Goal: Book appointment/travel/reservation

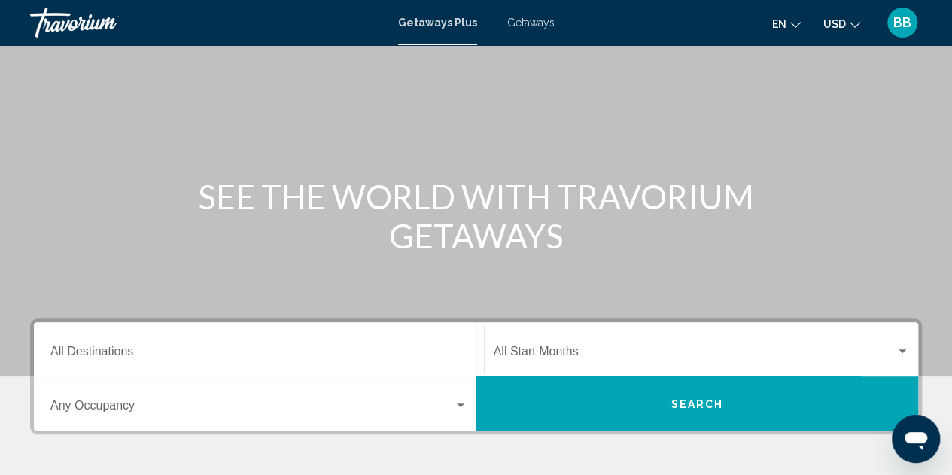
scroll to position [151, 0]
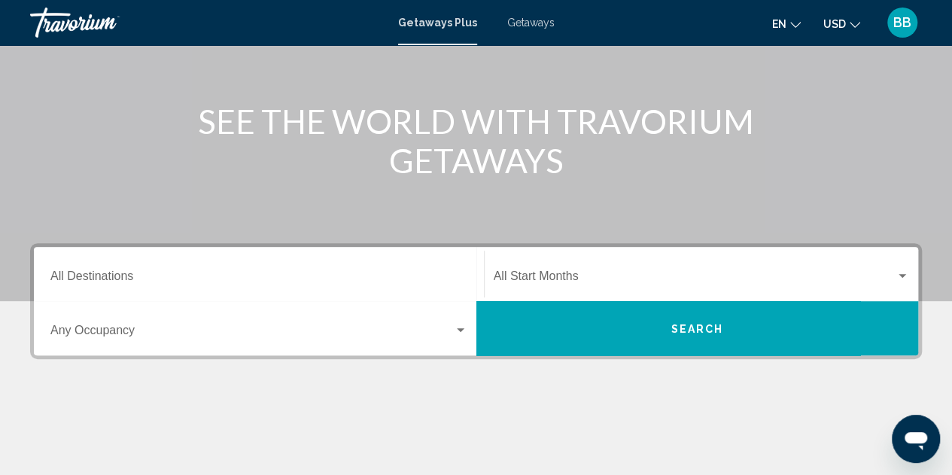
click at [530, 28] on span "Getaways" at bounding box center [530, 23] width 47 height 12
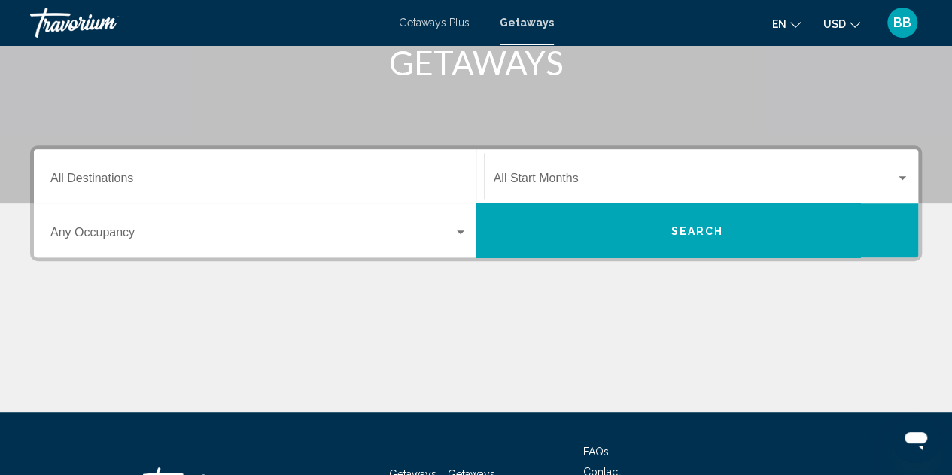
scroll to position [301, 0]
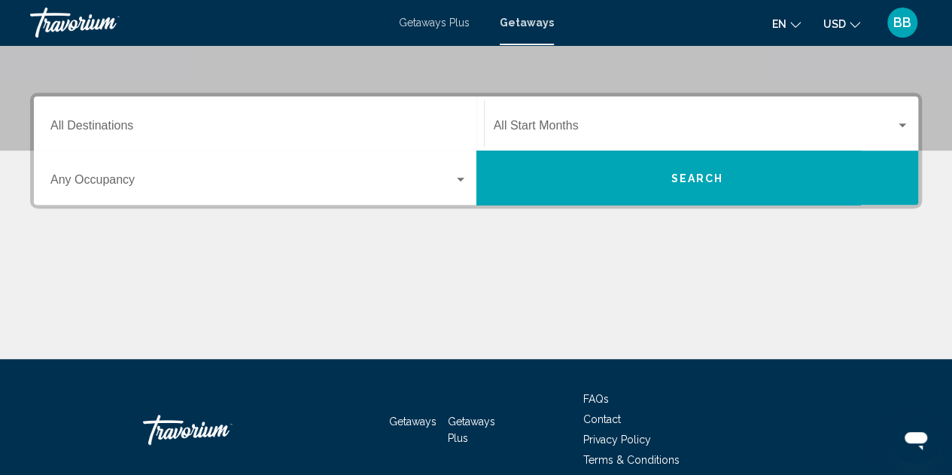
click at [113, 120] on div "Destination All Destinations" at bounding box center [258, 123] width 417 height 47
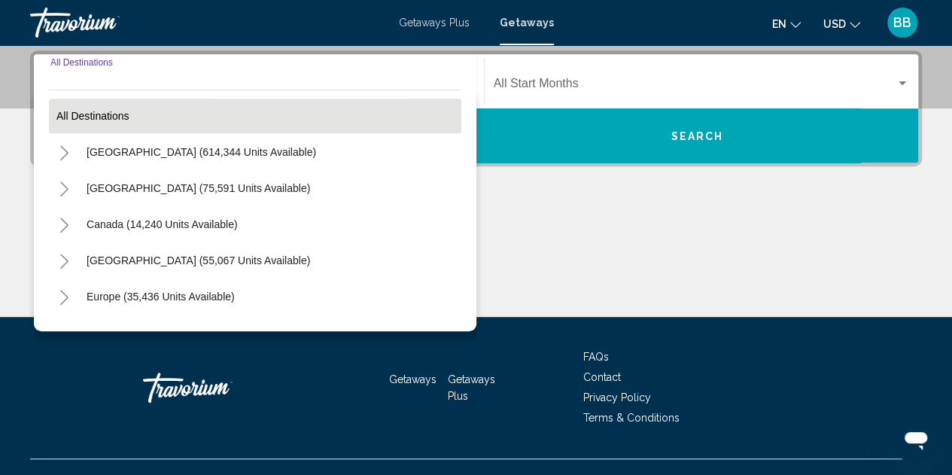
scroll to position [345, 0]
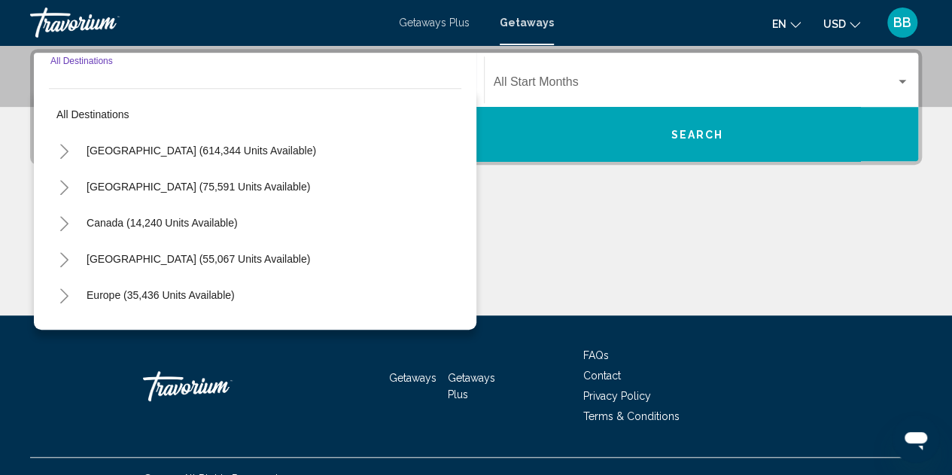
click at [163, 151] on span "United States (614,344 units available)" at bounding box center [202, 151] width 230 height 12
type input "**********"
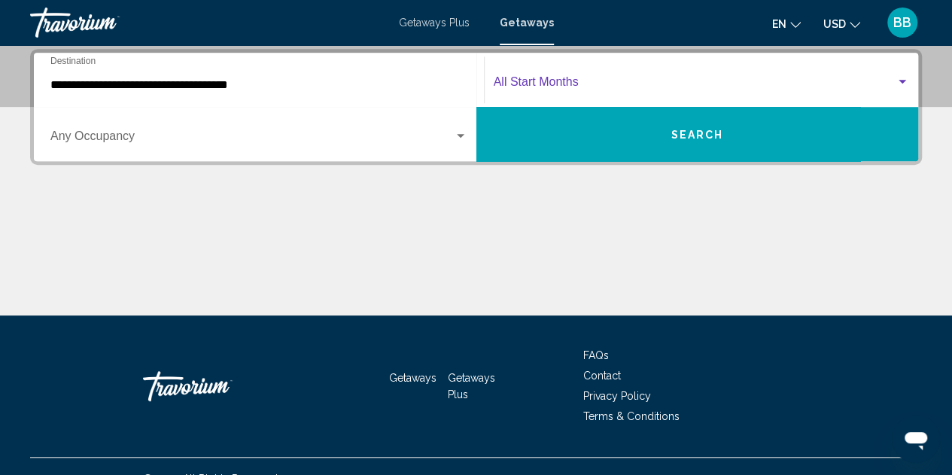
click at [903, 81] on div "Search widget" at bounding box center [903, 82] width 8 height 4
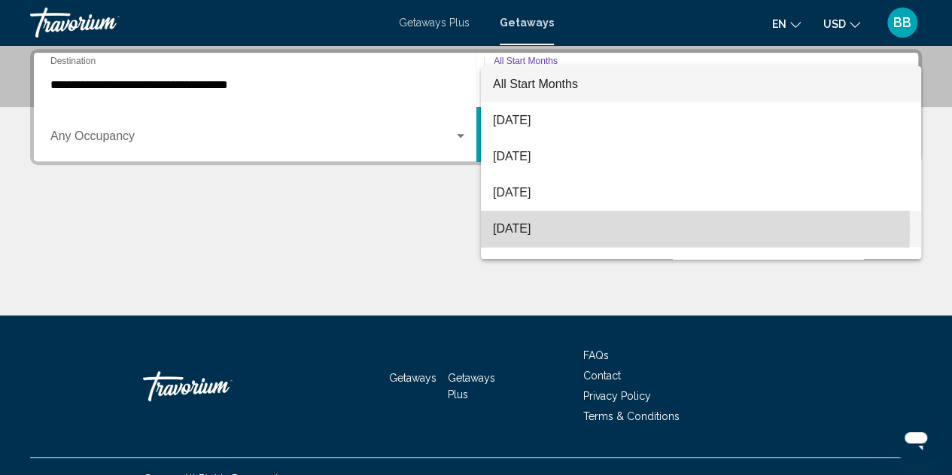
click at [525, 227] on span "[DATE]" at bounding box center [701, 229] width 416 height 36
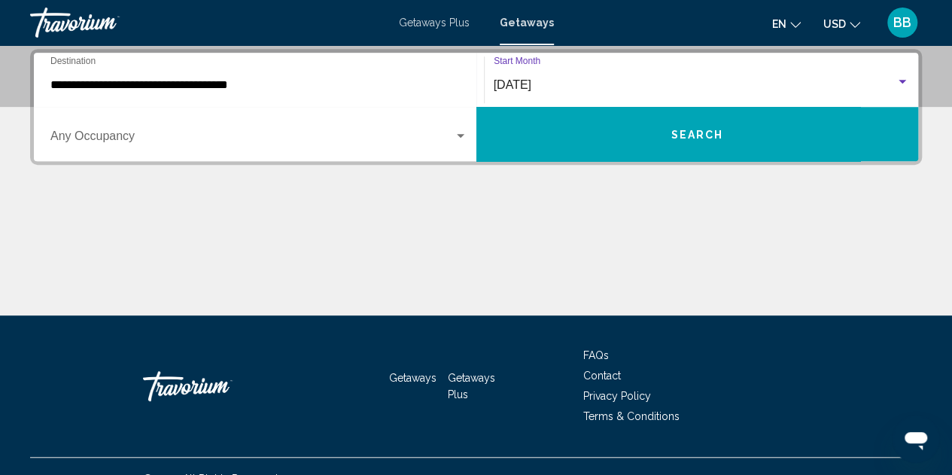
click at [601, 147] on button "Search" at bounding box center [698, 134] width 443 height 54
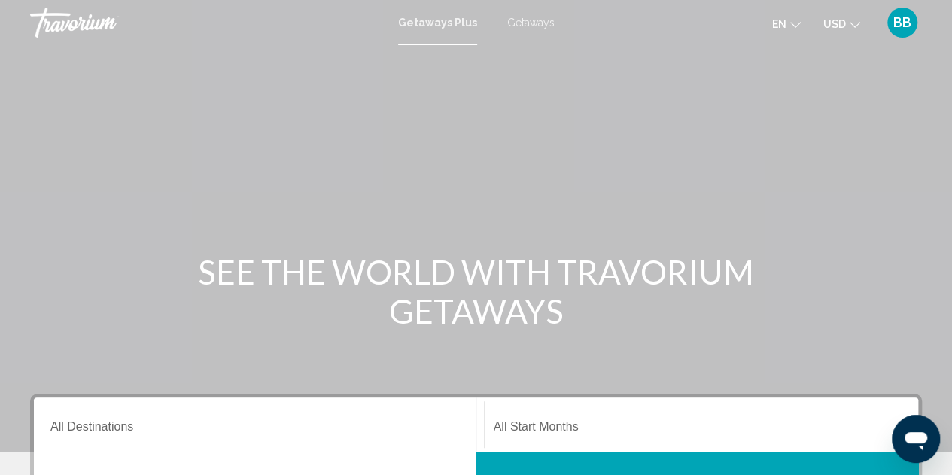
click at [522, 23] on span "Getaways" at bounding box center [530, 23] width 47 height 12
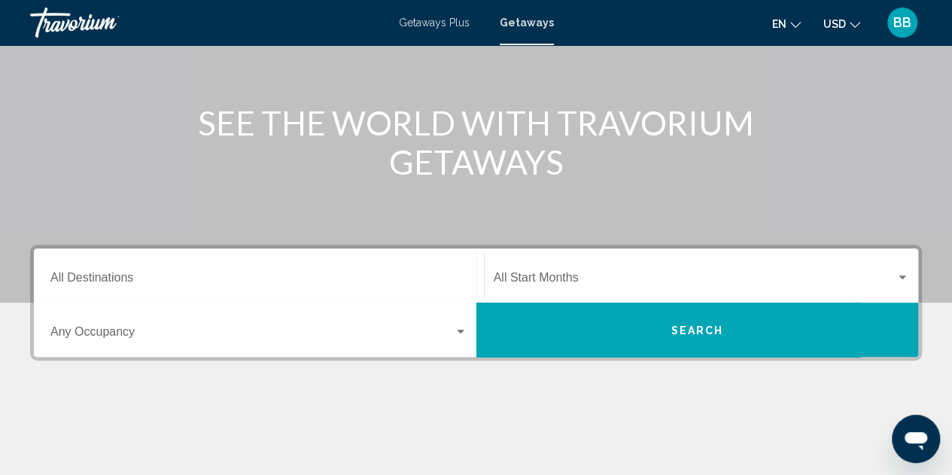
scroll to position [151, 0]
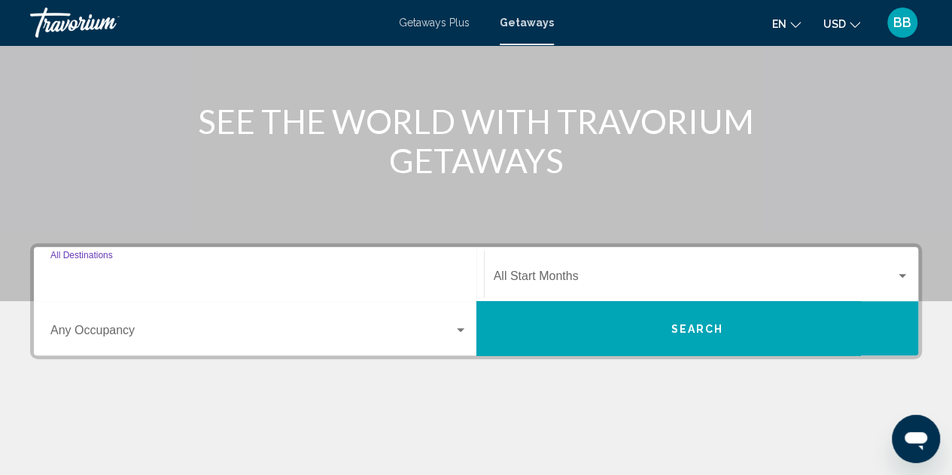
click at [117, 276] on input "Destination All Destinations" at bounding box center [258, 280] width 417 height 14
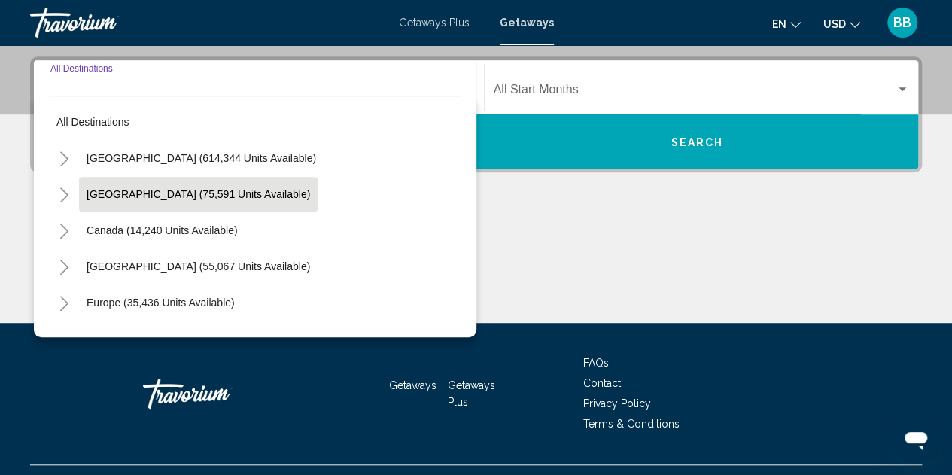
scroll to position [345, 0]
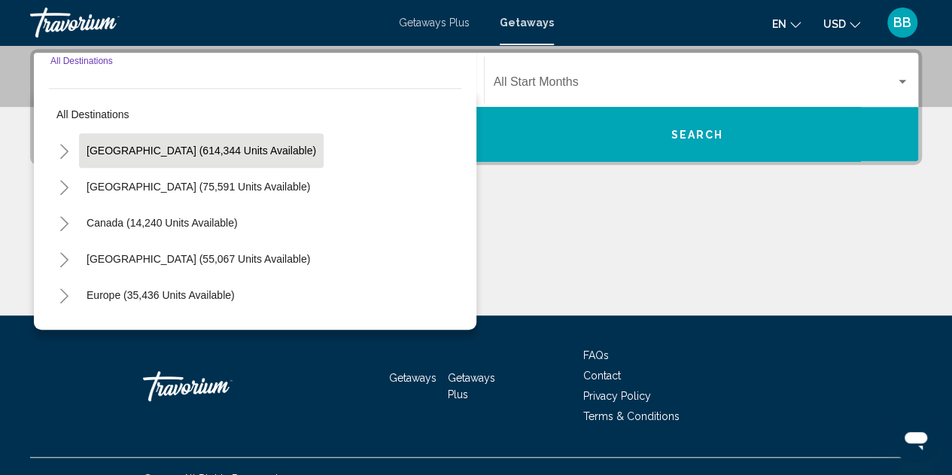
click at [184, 152] on span "[GEOGRAPHIC_DATA] (614,344 units available)" at bounding box center [202, 151] width 230 height 12
type input "**********"
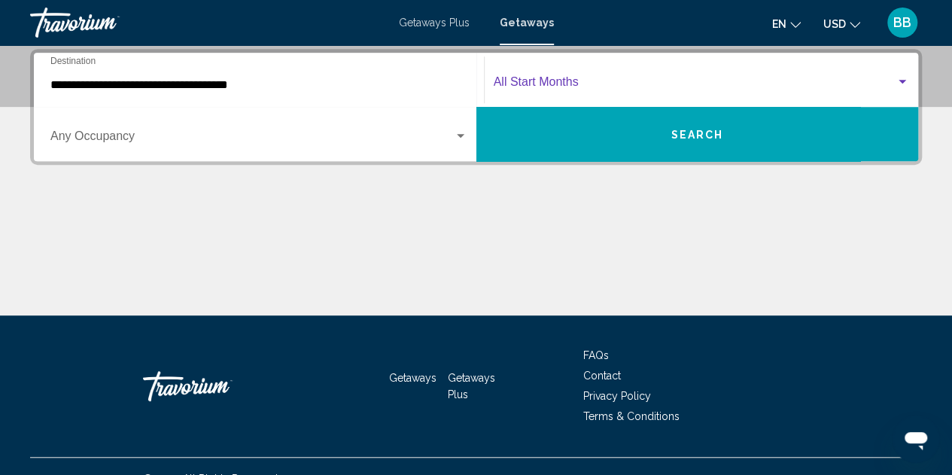
click at [901, 82] on div "Search widget" at bounding box center [903, 82] width 8 height 4
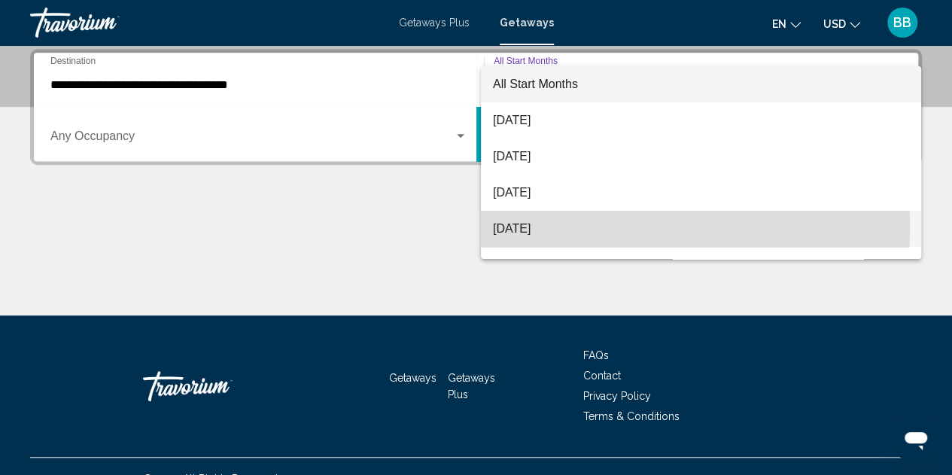
click at [532, 227] on span "[DATE]" at bounding box center [701, 229] width 416 height 36
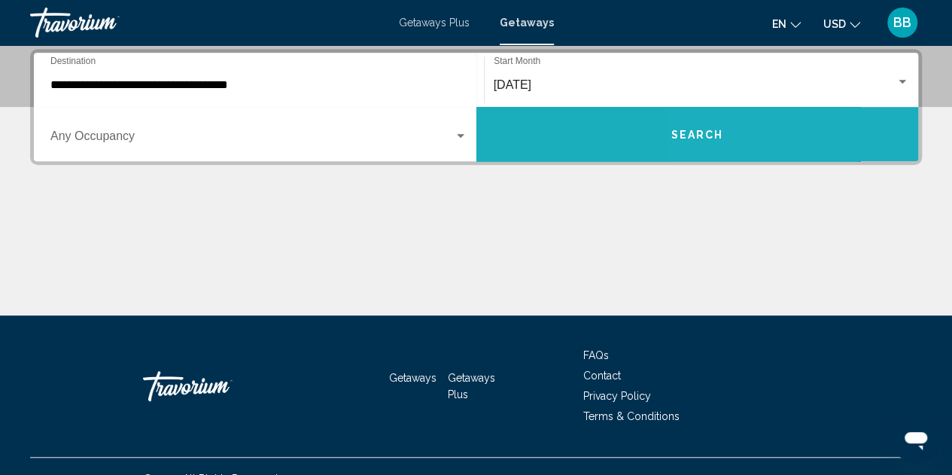
click at [791, 132] on button "Search" at bounding box center [698, 134] width 443 height 54
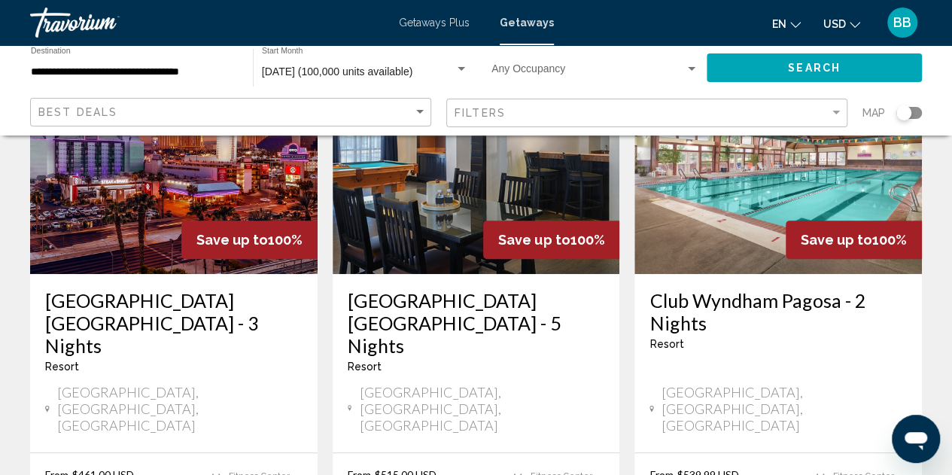
scroll to position [151, 0]
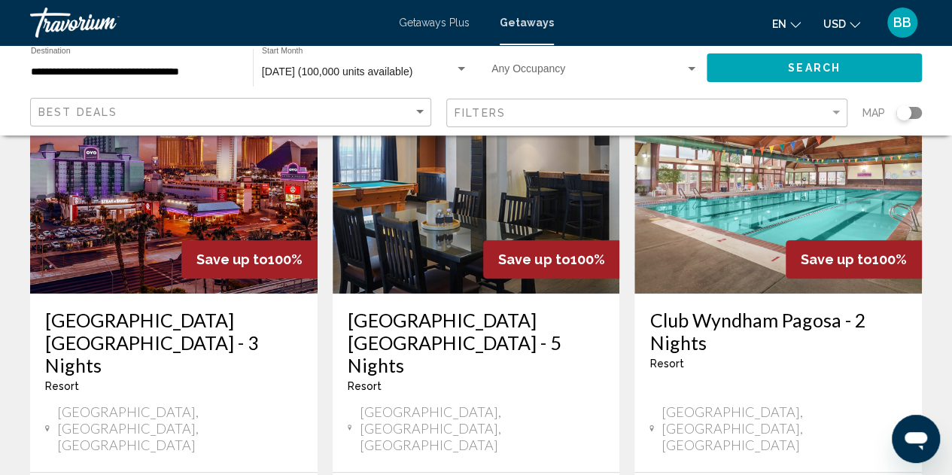
click at [191, 303] on div "[GEOGRAPHIC_DATA] [GEOGRAPHIC_DATA] - 3 Nights Resort - This is an adults only …" at bounding box center [174, 383] width 288 height 178
click at [218, 228] on img "Main content" at bounding box center [174, 173] width 288 height 241
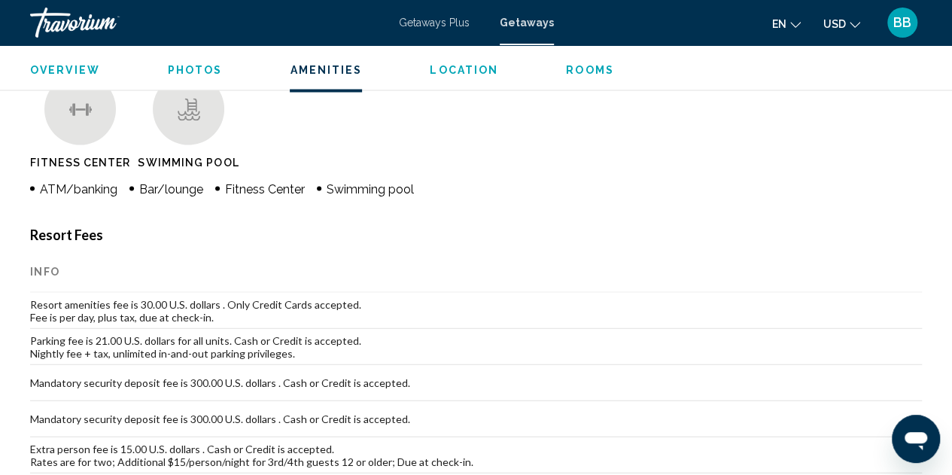
scroll to position [1369, 0]
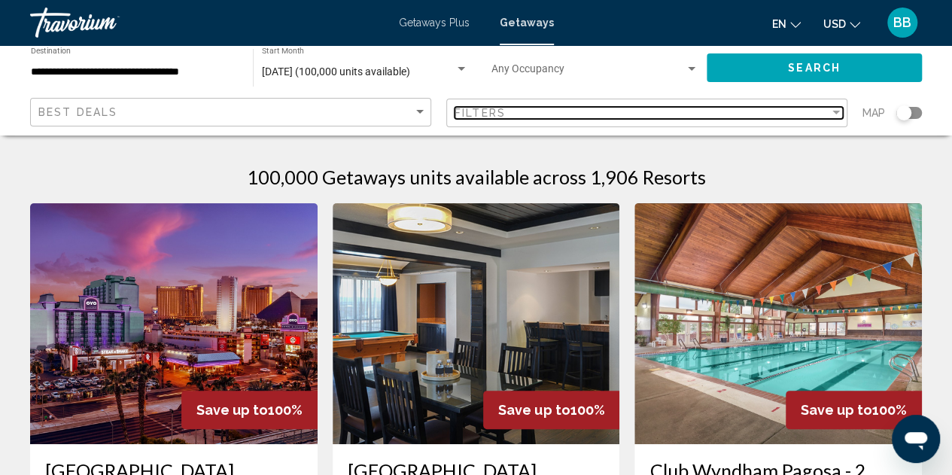
click at [834, 114] on div "Filter" at bounding box center [837, 113] width 14 height 12
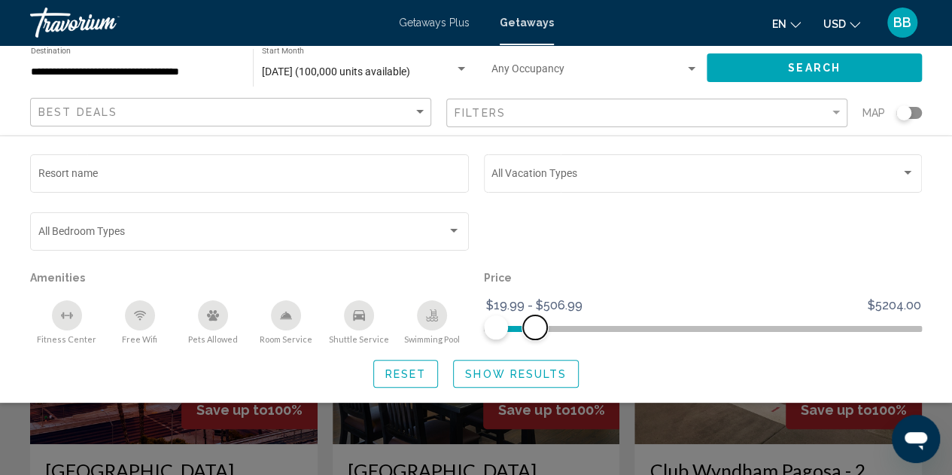
drag, startPoint x: 908, startPoint y: 327, endPoint x: 534, endPoint y: 341, distance: 373.6
click at [534, 341] on div "Price $19.99 $5204.00 $19.99 $506.99 $19.99 - $506.99" at bounding box center [704, 306] width 454 height 78
click at [511, 370] on span "Show Results" at bounding box center [516, 374] width 102 height 12
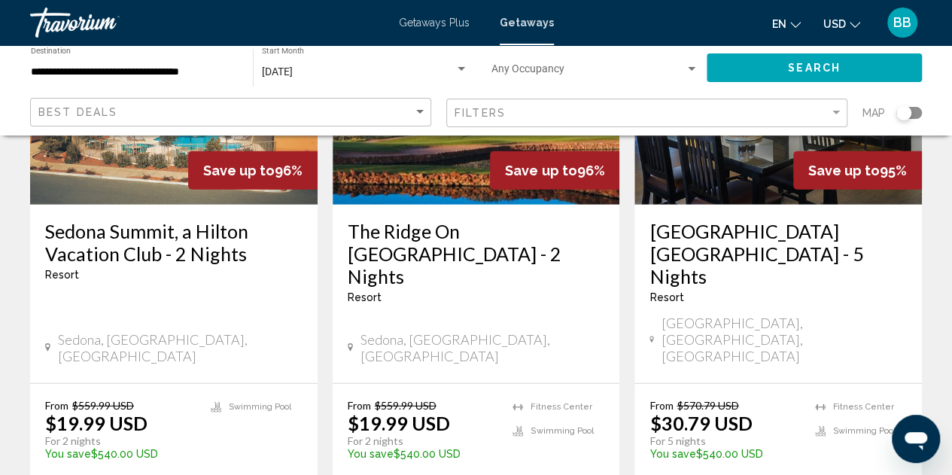
scroll to position [2032, 0]
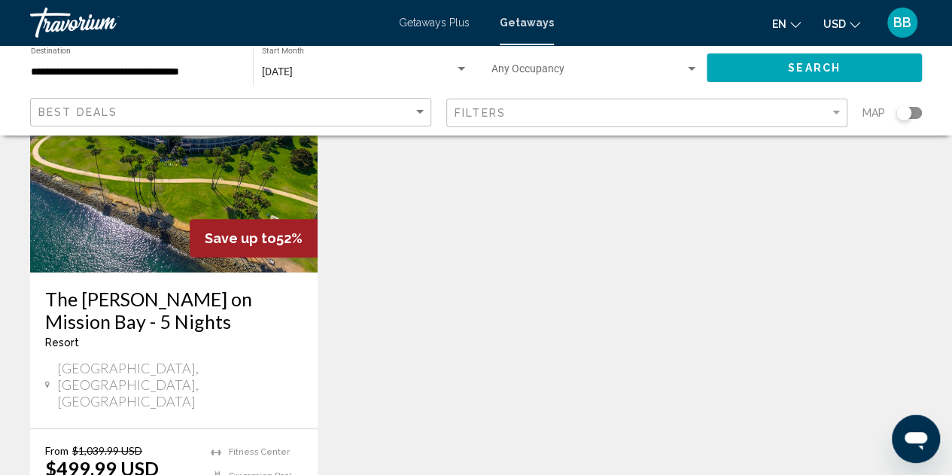
scroll to position [151, 0]
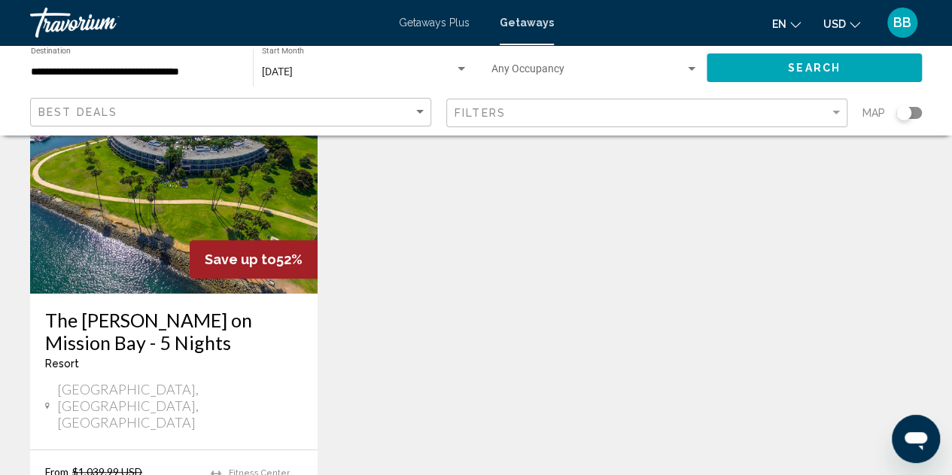
click at [173, 262] on img "Main content" at bounding box center [174, 173] width 288 height 241
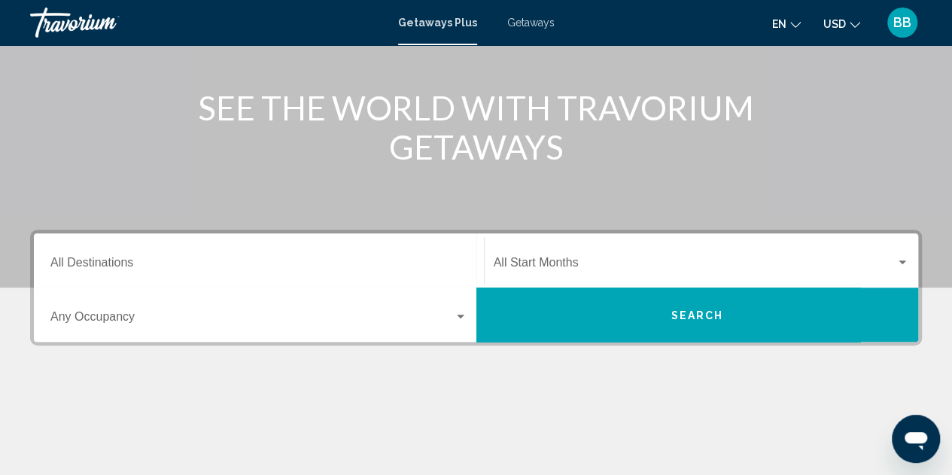
scroll to position [151, 0]
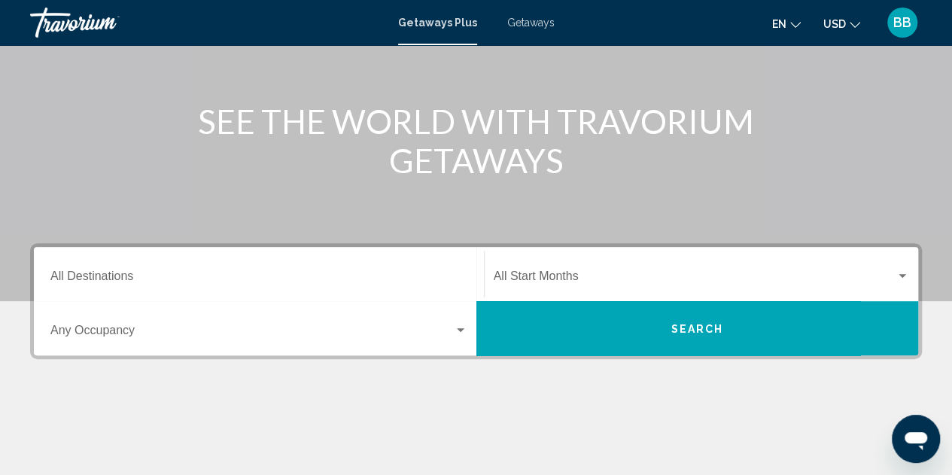
click at [99, 280] on input "Destination All Destinations" at bounding box center [258, 280] width 417 height 14
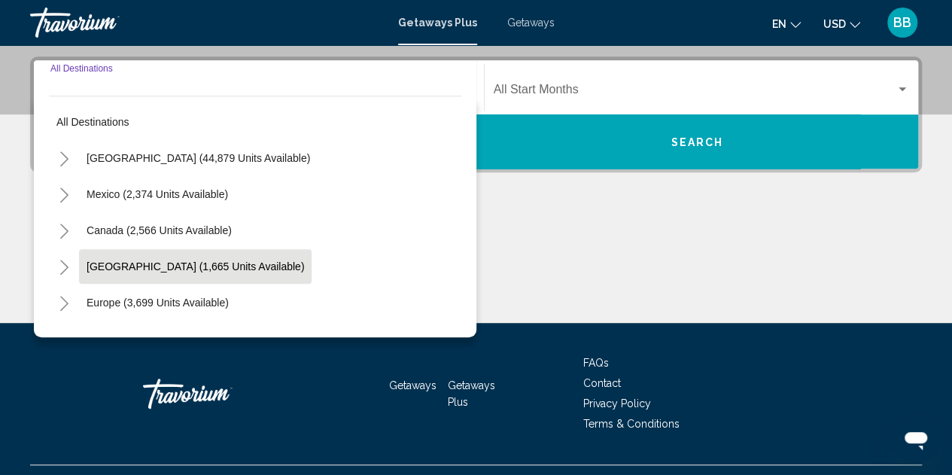
scroll to position [345, 0]
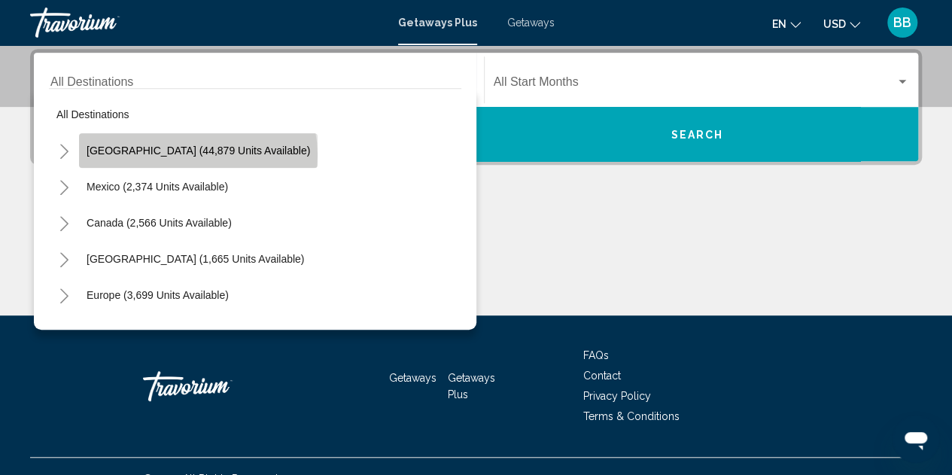
click at [197, 154] on span "United States (44,879 units available)" at bounding box center [199, 151] width 224 height 12
type input "**********"
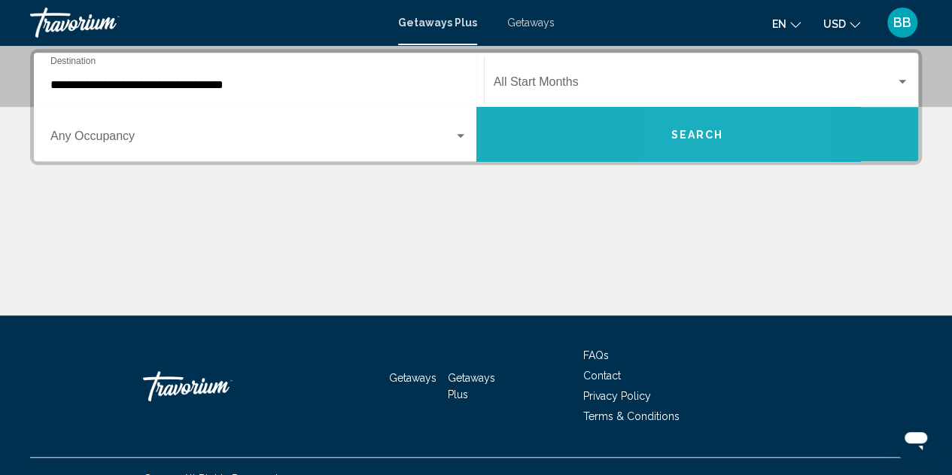
click at [685, 137] on span "Search" at bounding box center [697, 135] width 53 height 12
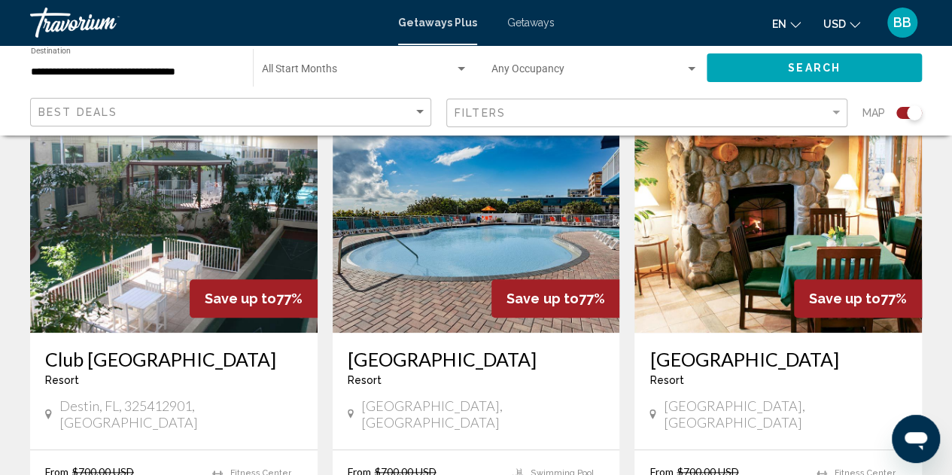
scroll to position [602, 0]
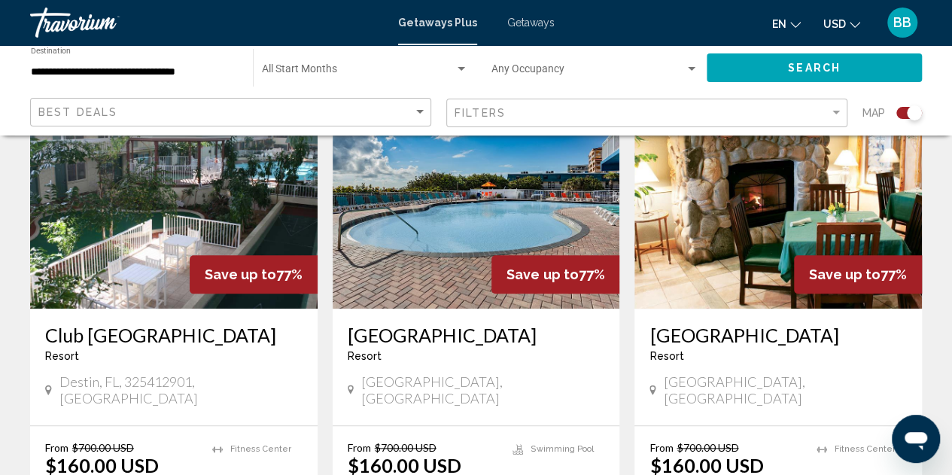
click at [759, 238] on img "Main content" at bounding box center [779, 188] width 288 height 241
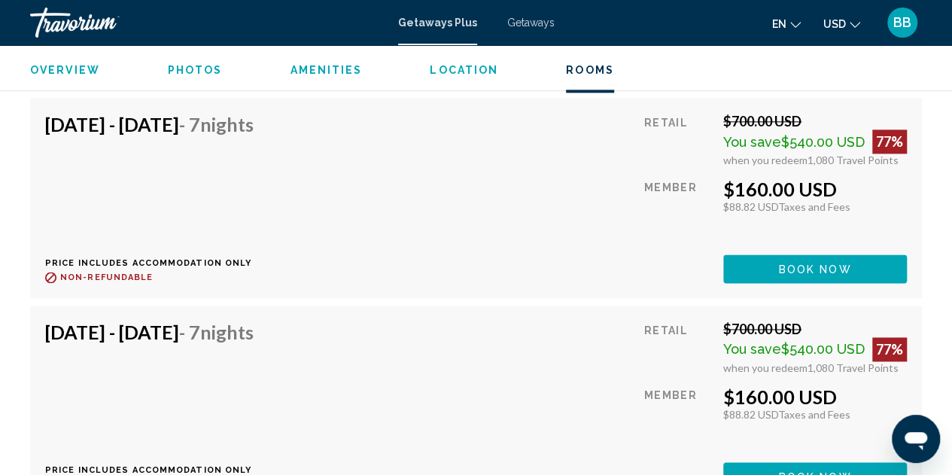
scroll to position [3853, 0]
